Goal: Information Seeking & Learning: Learn about a topic

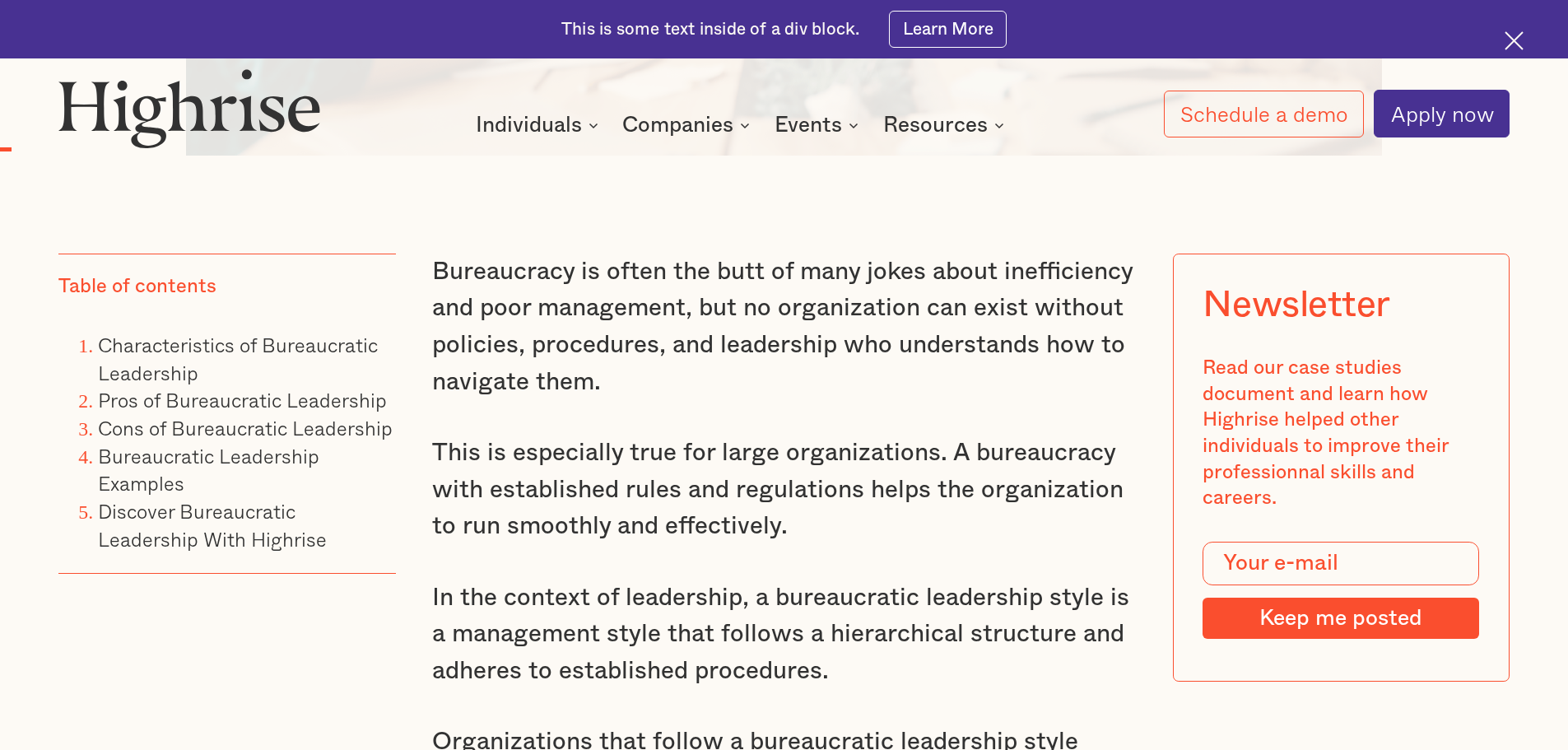
scroll to position [1399, 0]
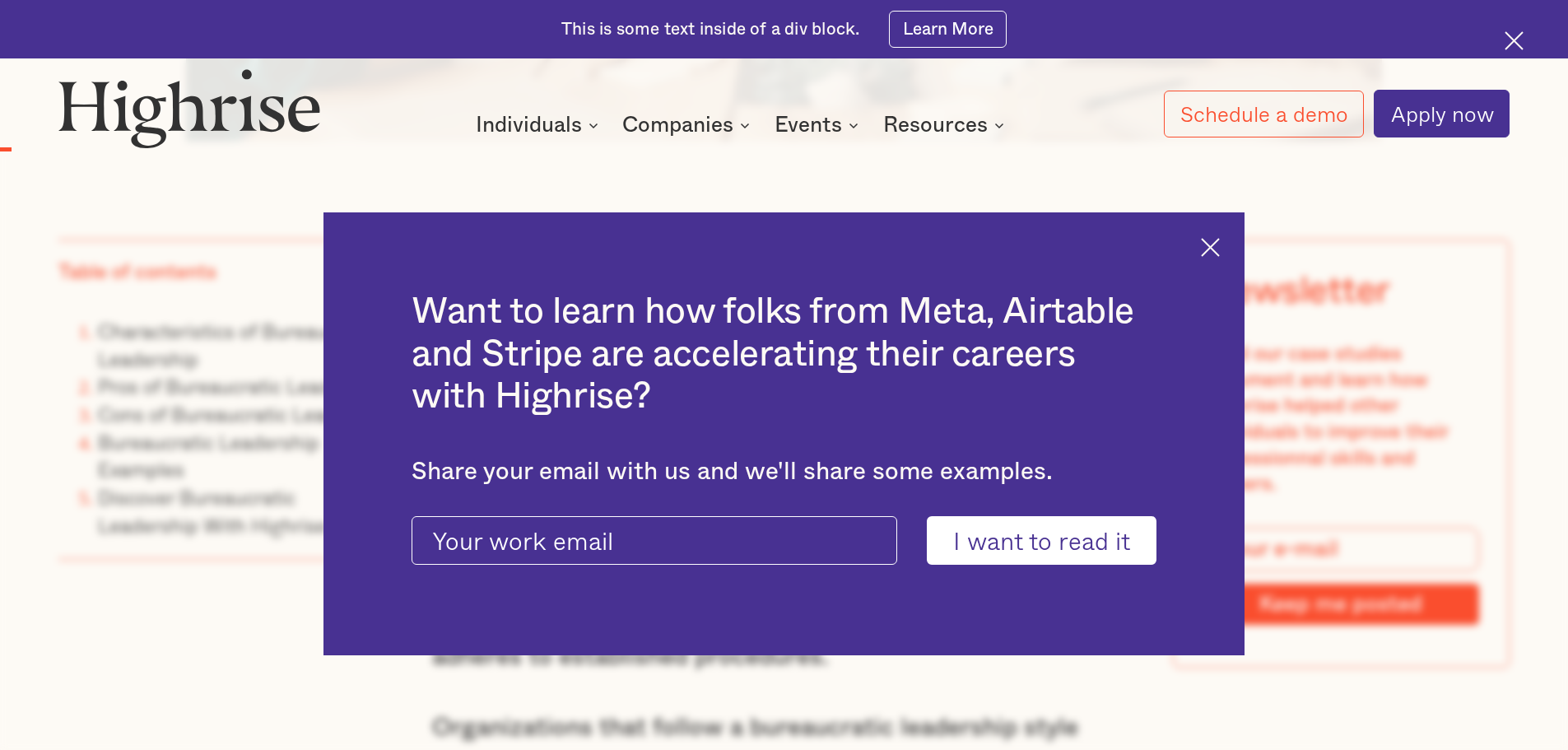
click at [1219, 251] on img at bounding box center [1210, 247] width 19 height 19
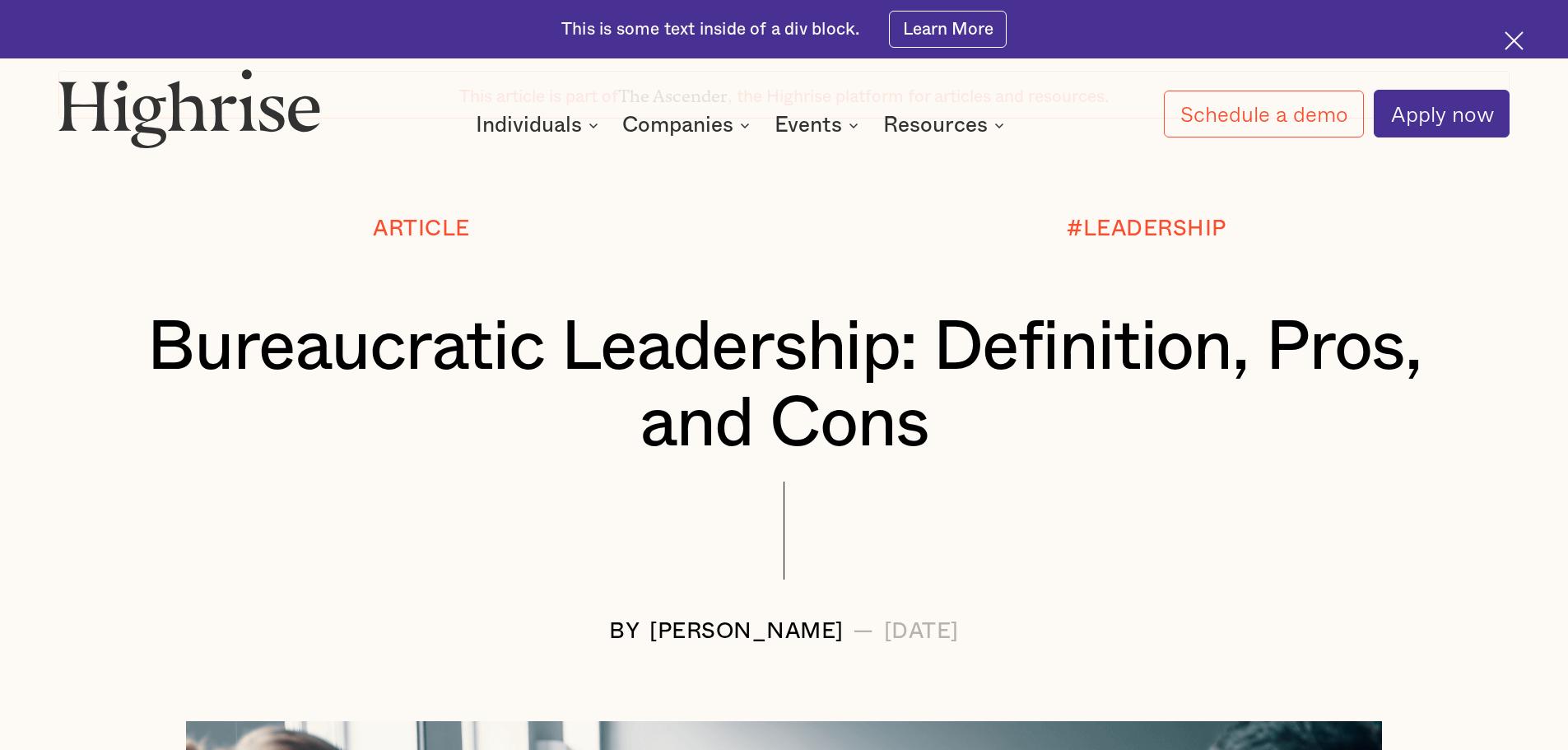
scroll to position [0, 0]
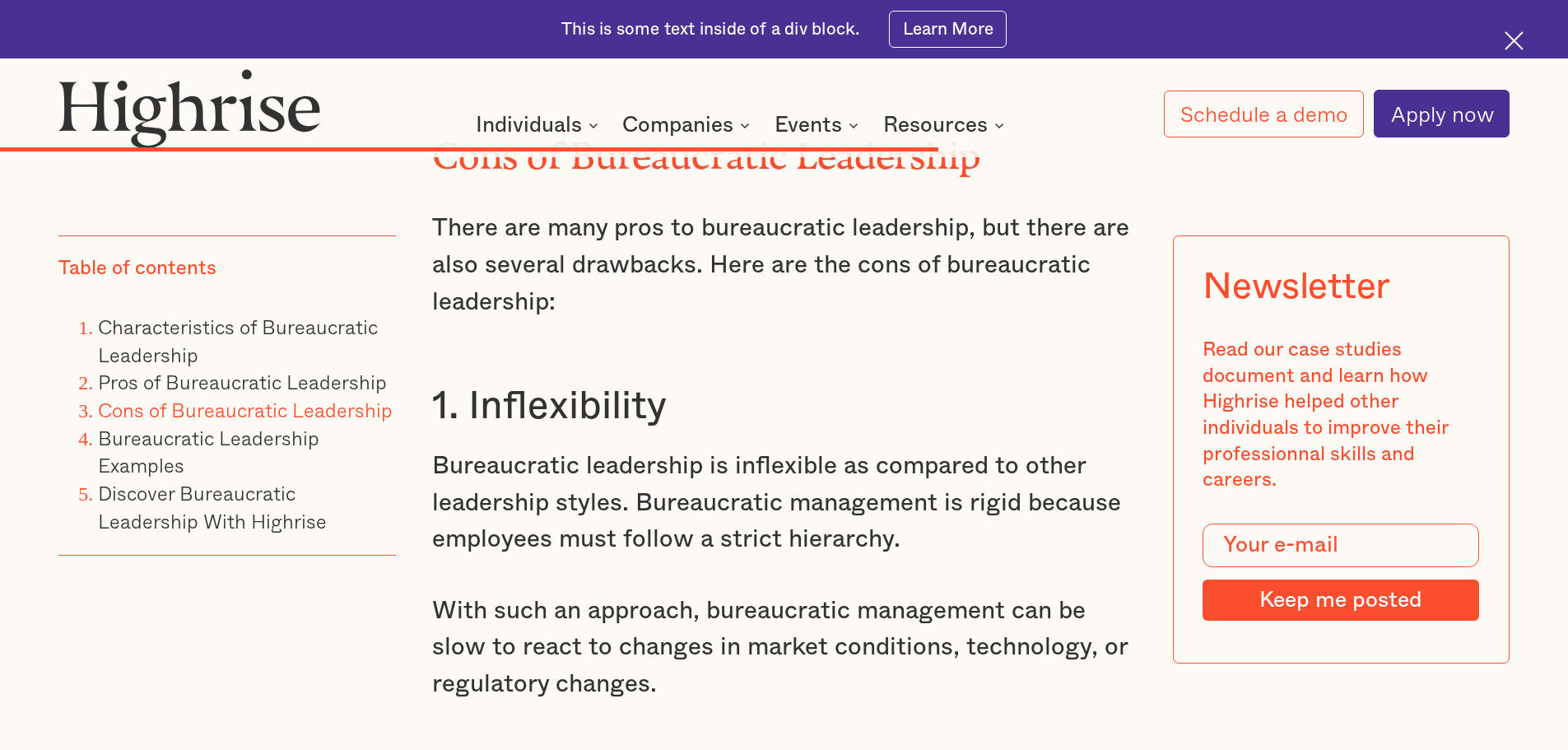
scroll to position [10780, 0]
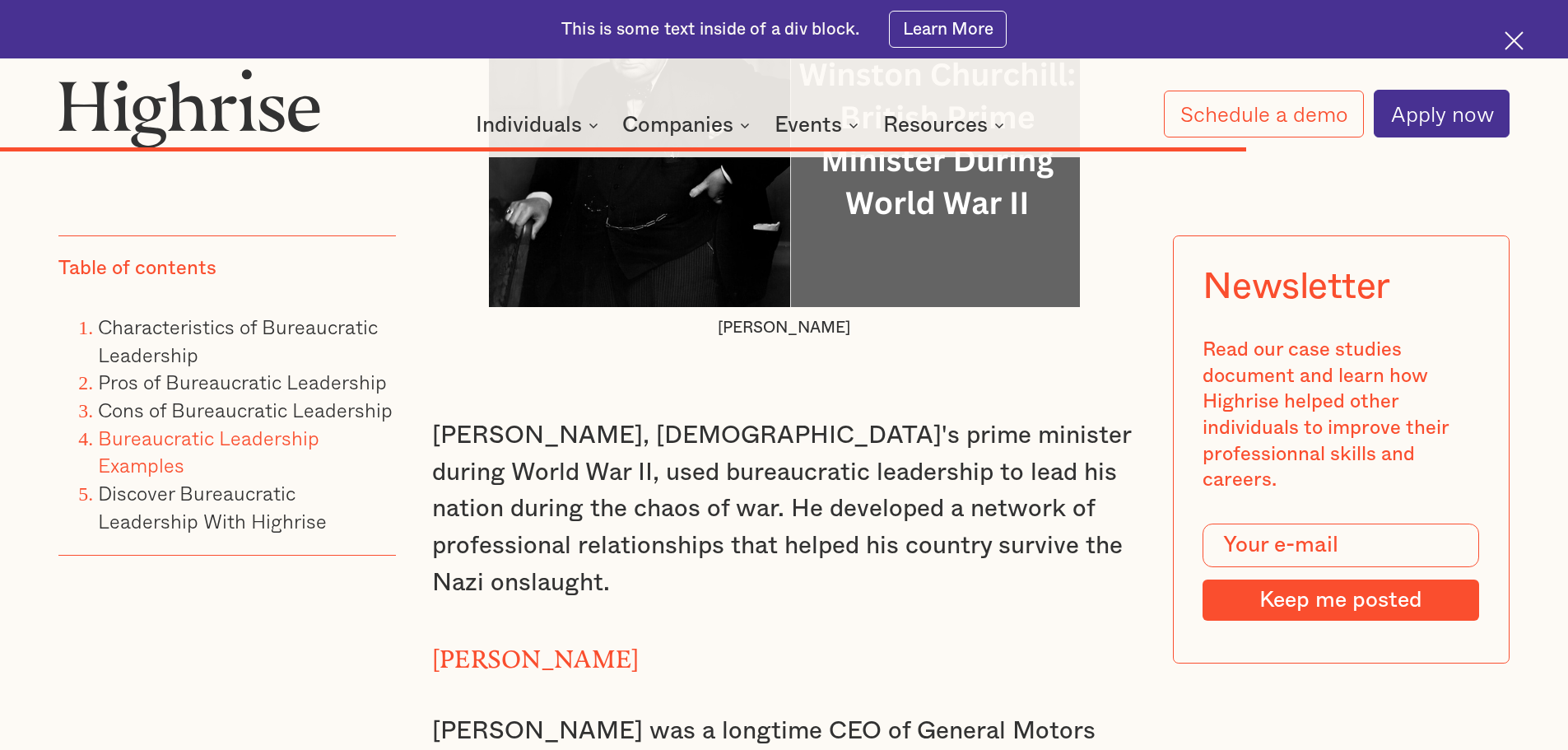
scroll to position [13907, 0]
